Goal: Task Accomplishment & Management: Manage account settings

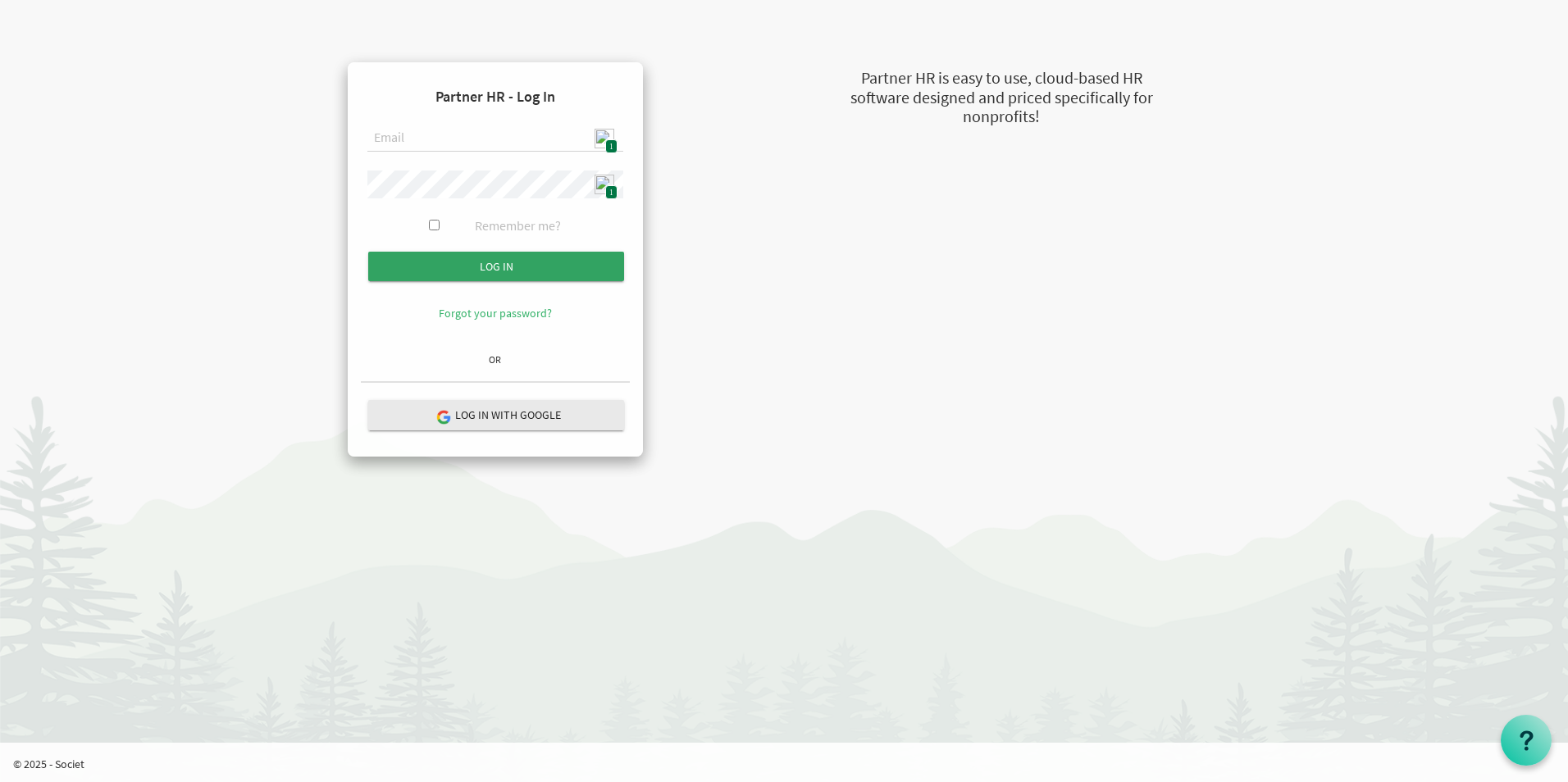
type input "admin@stepind.org"
click at [557, 272] on input "Log in" at bounding box center [496, 267] width 255 height 29
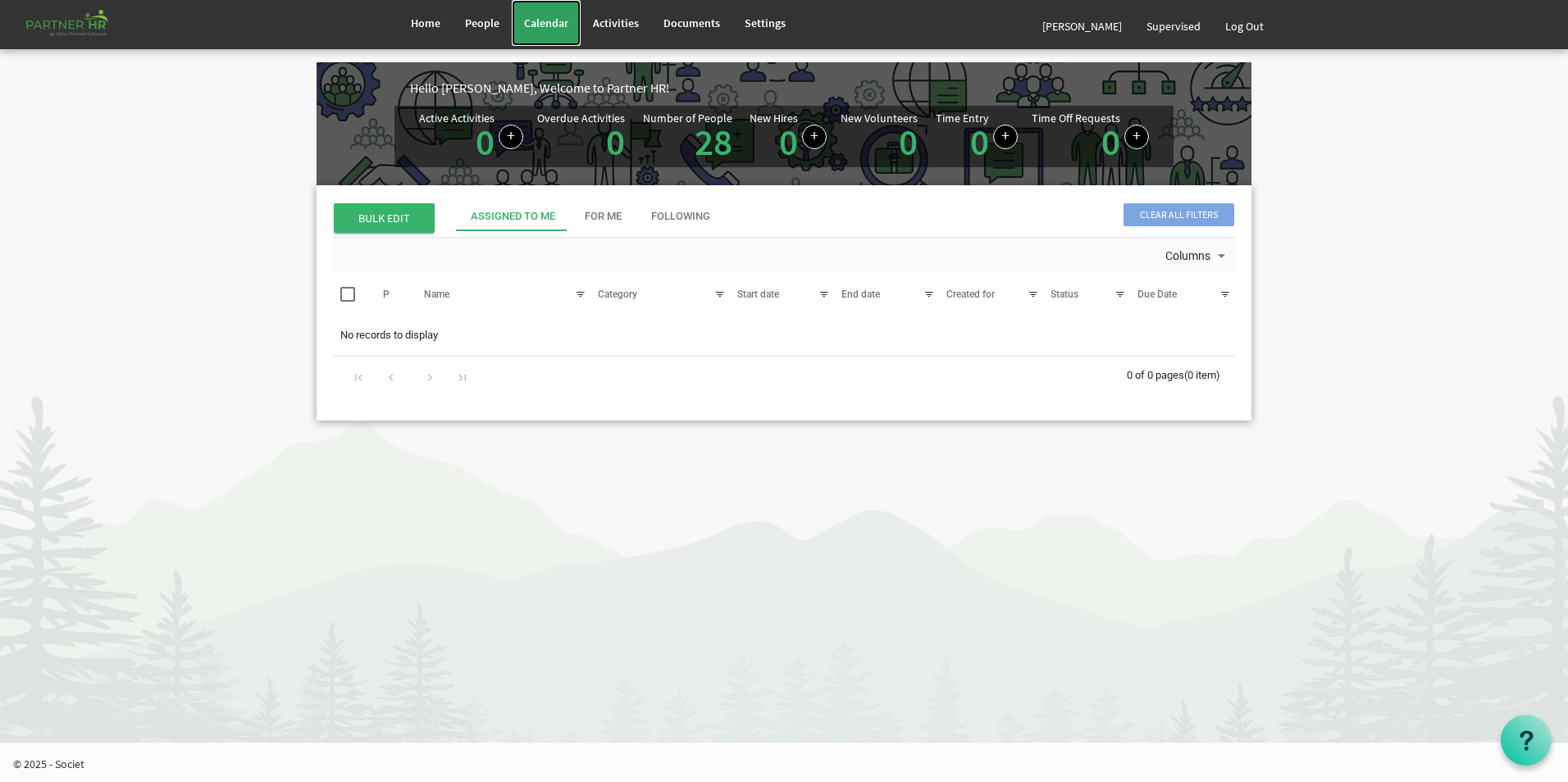
click at [564, 9] on link "Calendar" at bounding box center [546, 22] width 69 height 46
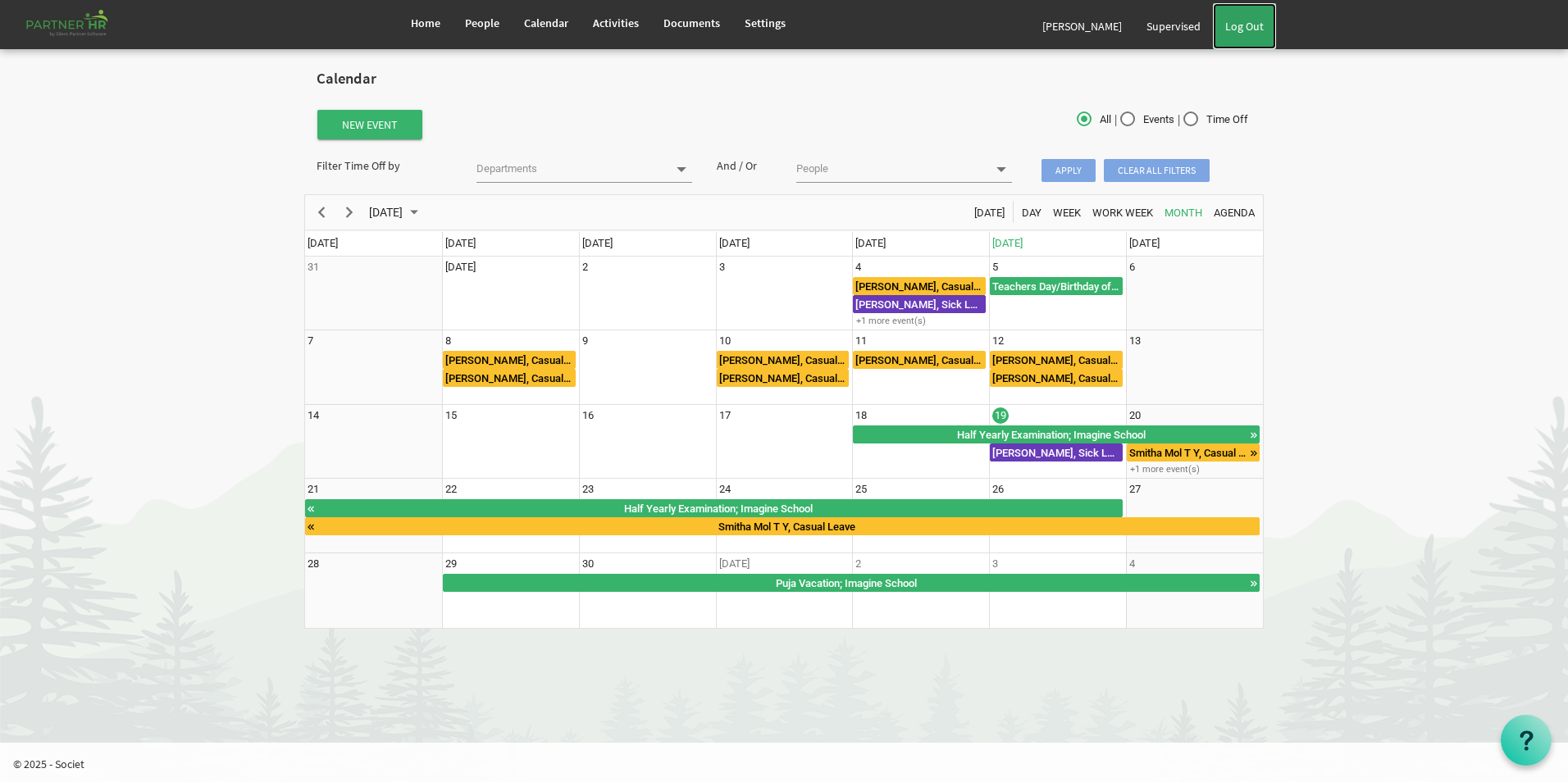
click at [1243, 26] on link "Log Out" at bounding box center [1244, 26] width 63 height 46
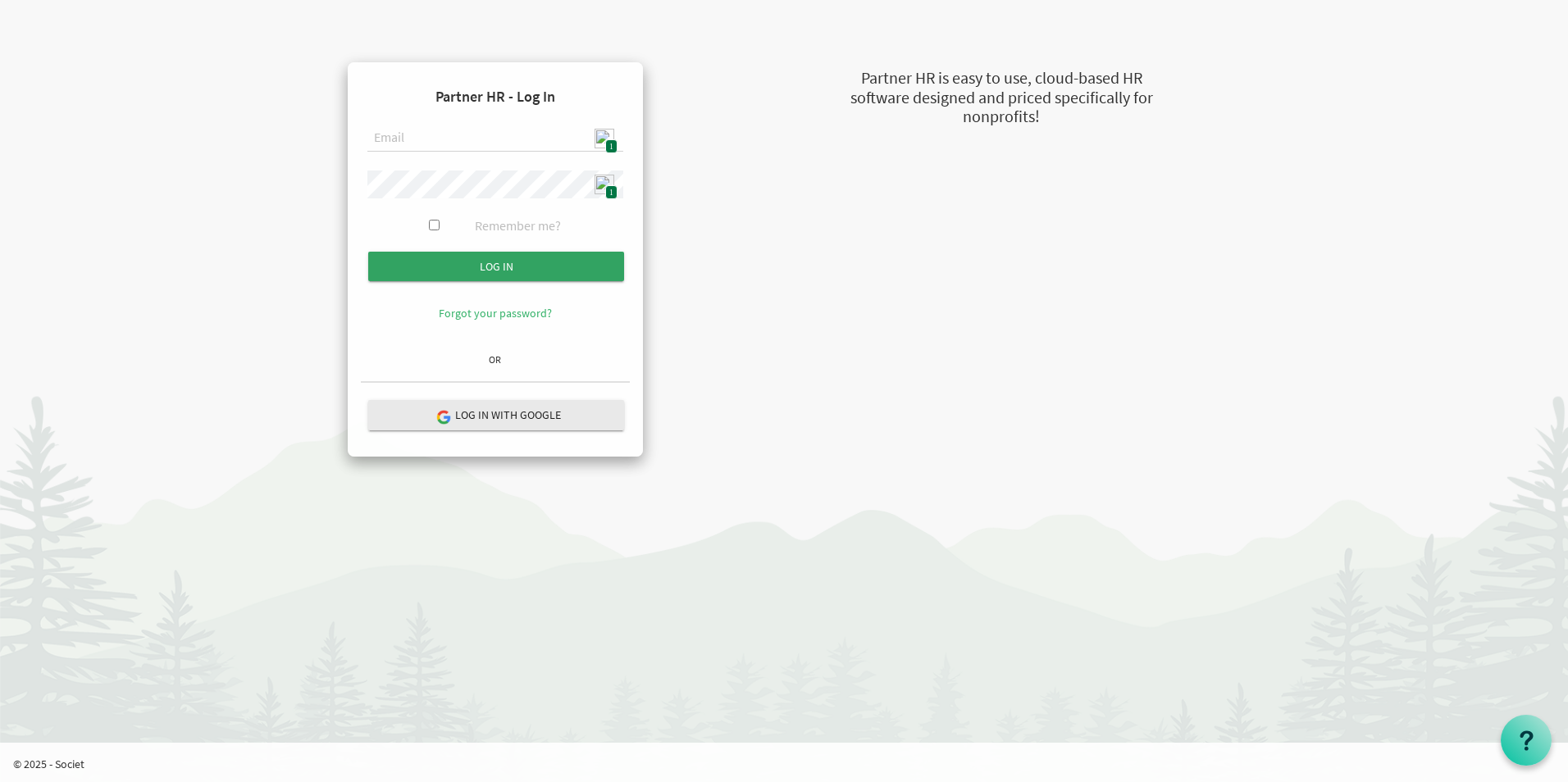
type input "admin@stepind.org"
click at [537, 258] on input "Log in" at bounding box center [496, 267] width 255 height 29
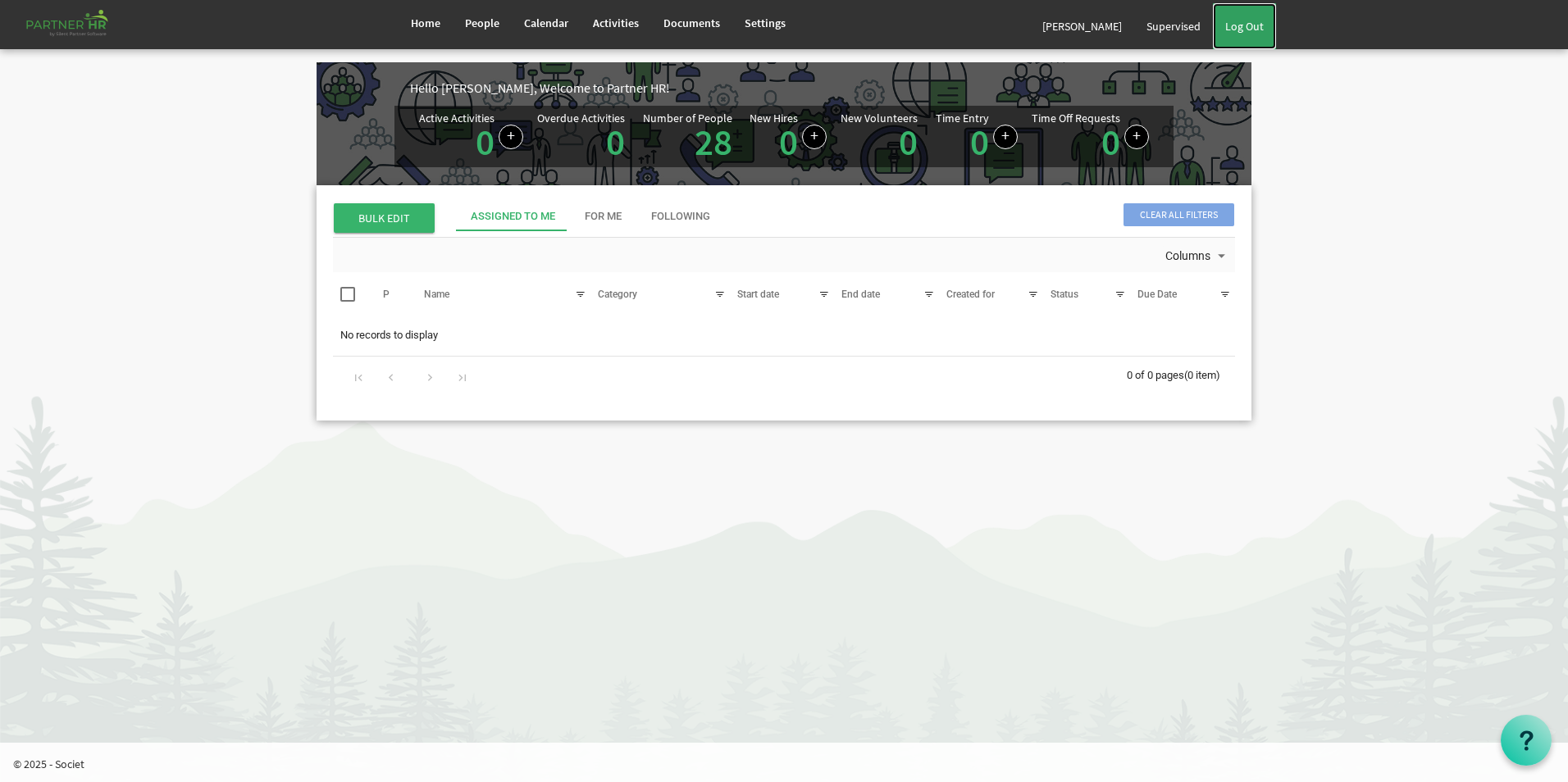
click at [1256, 33] on link "Log Out" at bounding box center [1244, 26] width 63 height 46
